Goal: Information Seeking & Learning: Learn about a topic

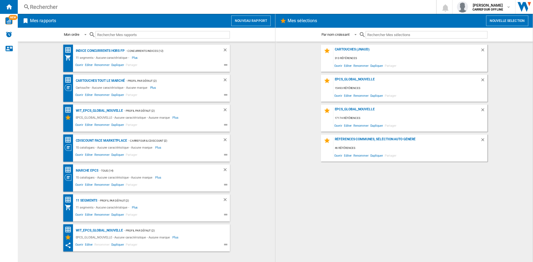
click at [50, 6] on div "Rechercher" at bounding box center [226, 7] width 392 height 8
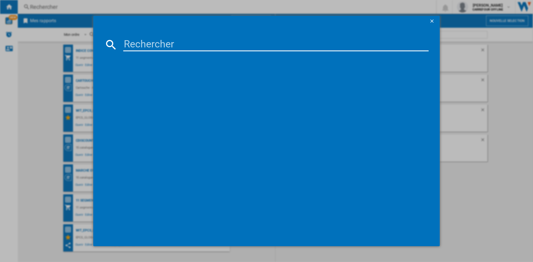
click at [146, 46] on input at bounding box center [276, 44] width 306 height 13
paste input "3243480104371"
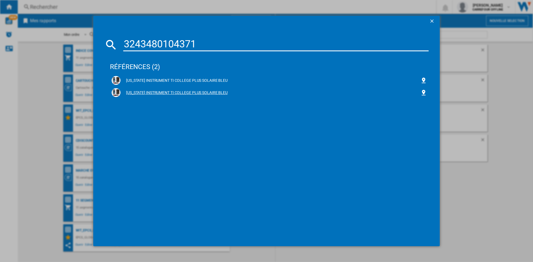
type input "3243480104371"
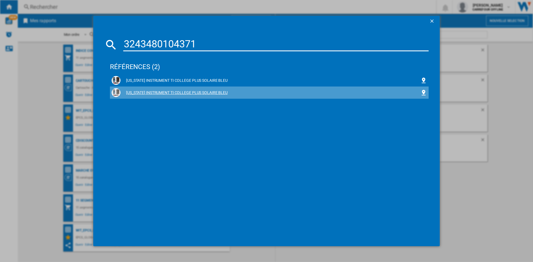
click at [186, 91] on div "[US_STATE] INSTRUMENT TI COLLEGE PLUS SOLAIRE BLEU" at bounding box center [271, 93] width 300 height 6
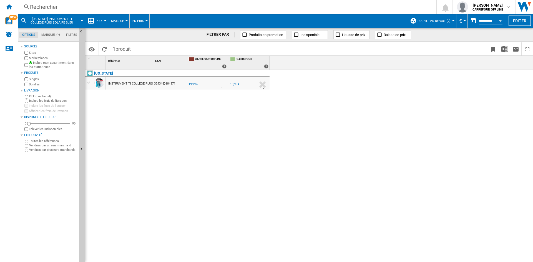
click at [452, 20] on button "Profil par défaut (2)" at bounding box center [436, 21] width 36 height 14
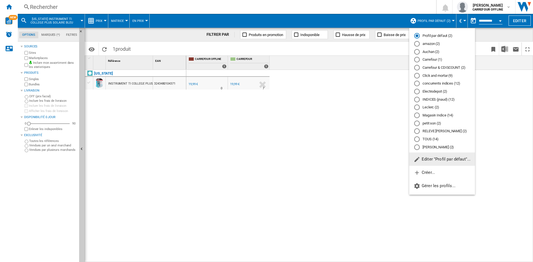
click at [418, 139] on div "TOUS (14)" at bounding box center [417, 140] width 6 height 6
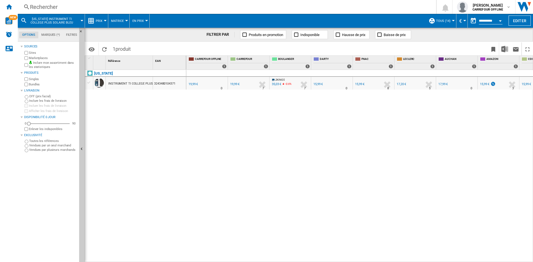
click at [32, 58] on label "Marketplaces" at bounding box center [53, 58] width 48 height 4
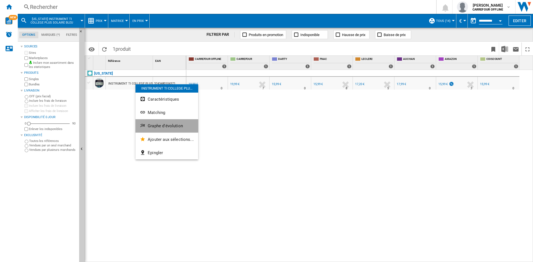
click at [169, 126] on span "Graphe d'évolution" at bounding box center [165, 126] width 35 height 5
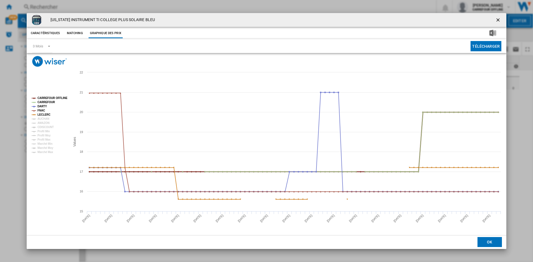
click at [34, 98] on icon "Product popup" at bounding box center [33, 98] width 1 height 1
click at [39, 102] on tspan "CARREFOUR" at bounding box center [46, 102] width 18 height 3
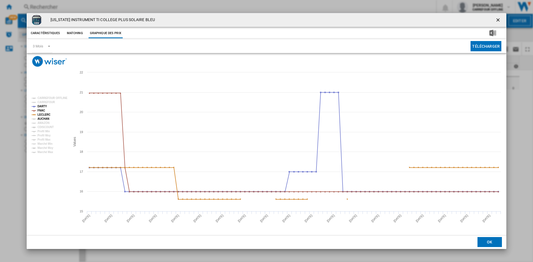
click at [41, 119] on tspan "AUCHAN" at bounding box center [43, 118] width 12 height 3
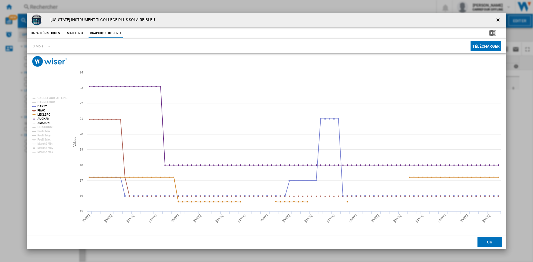
click at [42, 123] on tspan "AMAZON" at bounding box center [43, 123] width 12 height 3
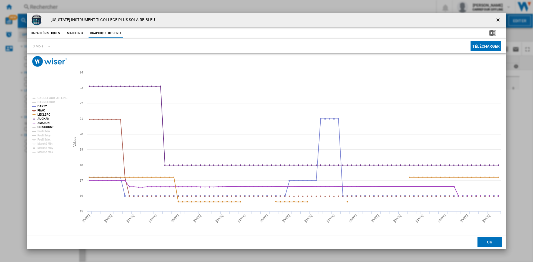
click at [41, 127] on tspan "CDISCOUNT" at bounding box center [45, 127] width 16 height 3
click at [49, 47] on span "Product popup" at bounding box center [47, 45] width 7 height 5
click at [38, 59] on div "6 Mois" at bounding box center [38, 59] width 10 height 5
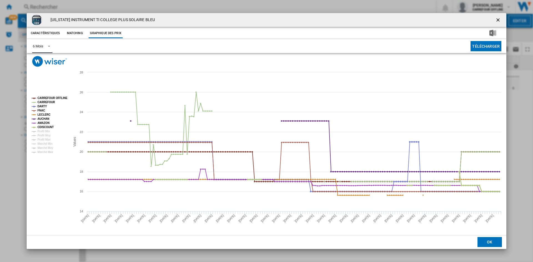
click at [42, 127] on tspan "CDISCOUNT" at bounding box center [45, 127] width 16 height 3
click at [49, 127] on tspan "CDISCOUNT" at bounding box center [45, 127] width 16 height 3
click at [49, 101] on tspan "CARREFOUR" at bounding box center [46, 102] width 18 height 3
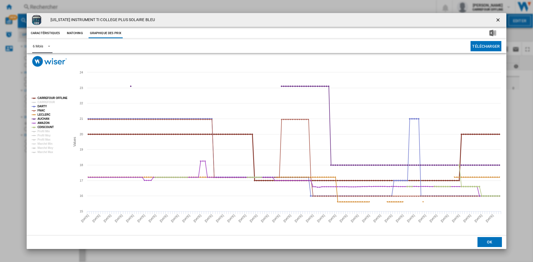
click at [50, 97] on tspan "CARREFOUR OFFLINE" at bounding box center [52, 98] width 30 height 3
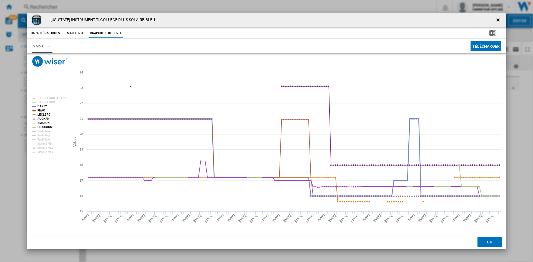
click at [42, 106] on tspan "DARTY" at bounding box center [41, 106] width 9 height 3
click at [41, 110] on tspan "FNAC" at bounding box center [40, 110] width 7 height 3
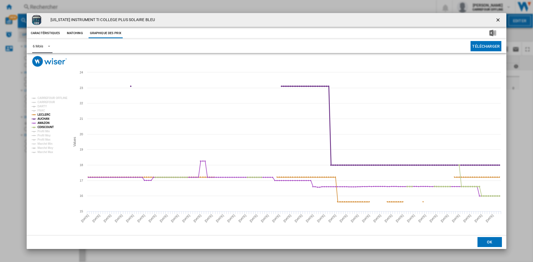
click at [41, 119] on tspan "AUCHAN" at bounding box center [43, 118] width 12 height 3
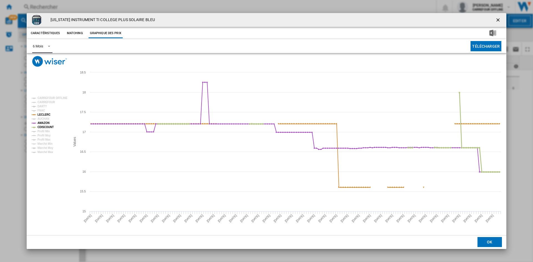
click at [44, 127] on tspan "CDISCOUNT" at bounding box center [45, 127] width 16 height 3
click at [44, 117] on tspan "AUCHAN" at bounding box center [43, 118] width 12 height 3
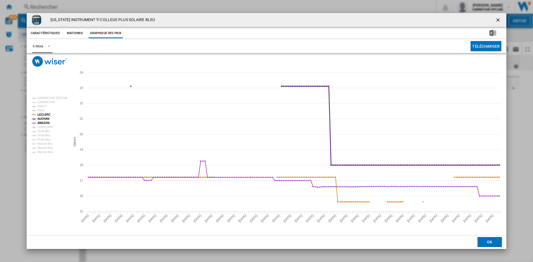
click at [44, 117] on tspan "AUCHAN" at bounding box center [43, 118] width 12 height 3
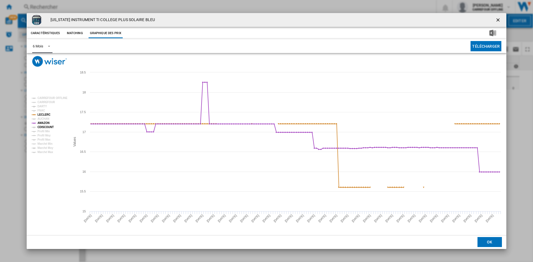
click at [45, 127] on tspan "CDISCOUNT" at bounding box center [45, 127] width 16 height 3
click at [42, 111] on tspan "FNAC" at bounding box center [40, 110] width 7 height 3
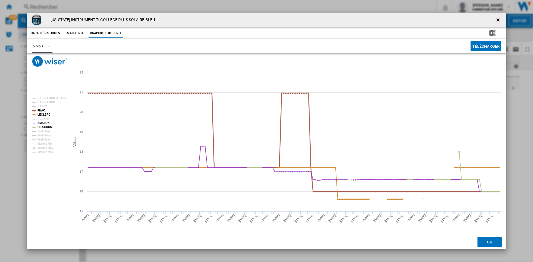
click at [42, 111] on tspan "FNAC" at bounding box center [40, 110] width 7 height 3
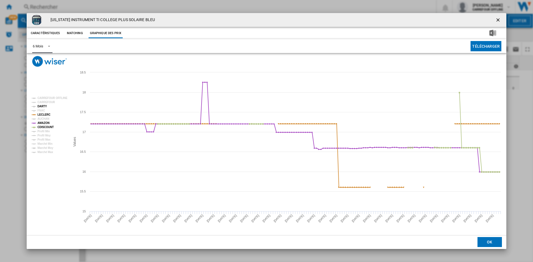
click at [42, 105] on tspan "DARTY" at bounding box center [41, 106] width 9 height 3
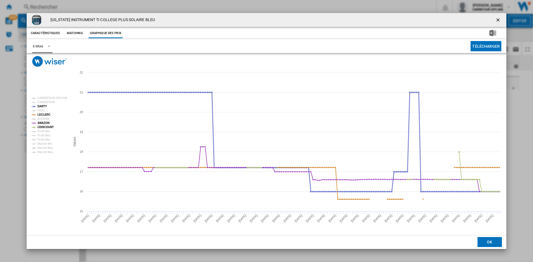
click at [42, 105] on tspan "DARTY" at bounding box center [41, 106] width 9 height 3
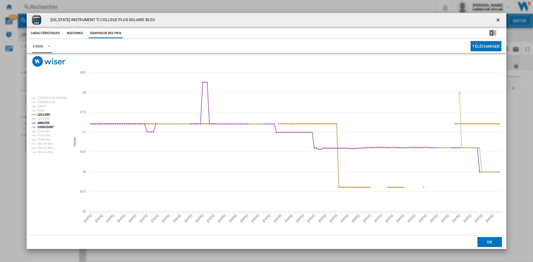
click at [42, 105] on tspan "DARTY" at bounding box center [41, 106] width 9 height 3
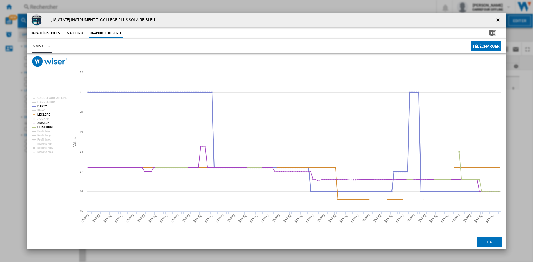
click at [42, 105] on tspan "DARTY" at bounding box center [41, 106] width 9 height 3
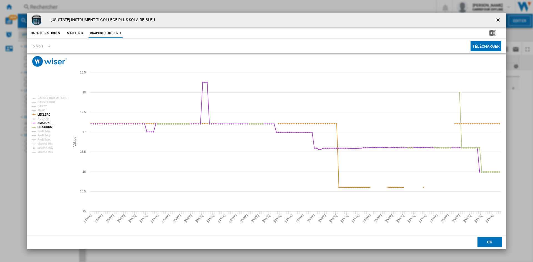
click at [15, 82] on div "[US_STATE] INSTRUMENT TI COLLEGE PLUS SOLAIRE BLEU Caractéristiques Matching Gr…" at bounding box center [266, 131] width 533 height 262
click at [498, 18] on ng-md-icon "getI18NText('BUTTONS.CLOSE_DIALOG')" at bounding box center [498, 20] width 7 height 7
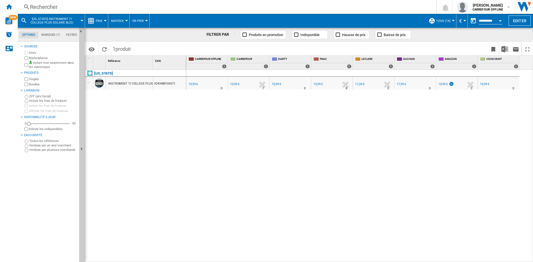
click at [246, 129] on div "0.0 % 19,99 € % N/A 0 FR [GEOGRAPHIC_DATA] 0.0 % 19,99 €" at bounding box center [359, 166] width 347 height 193
